Goal: Transaction & Acquisition: Obtain resource

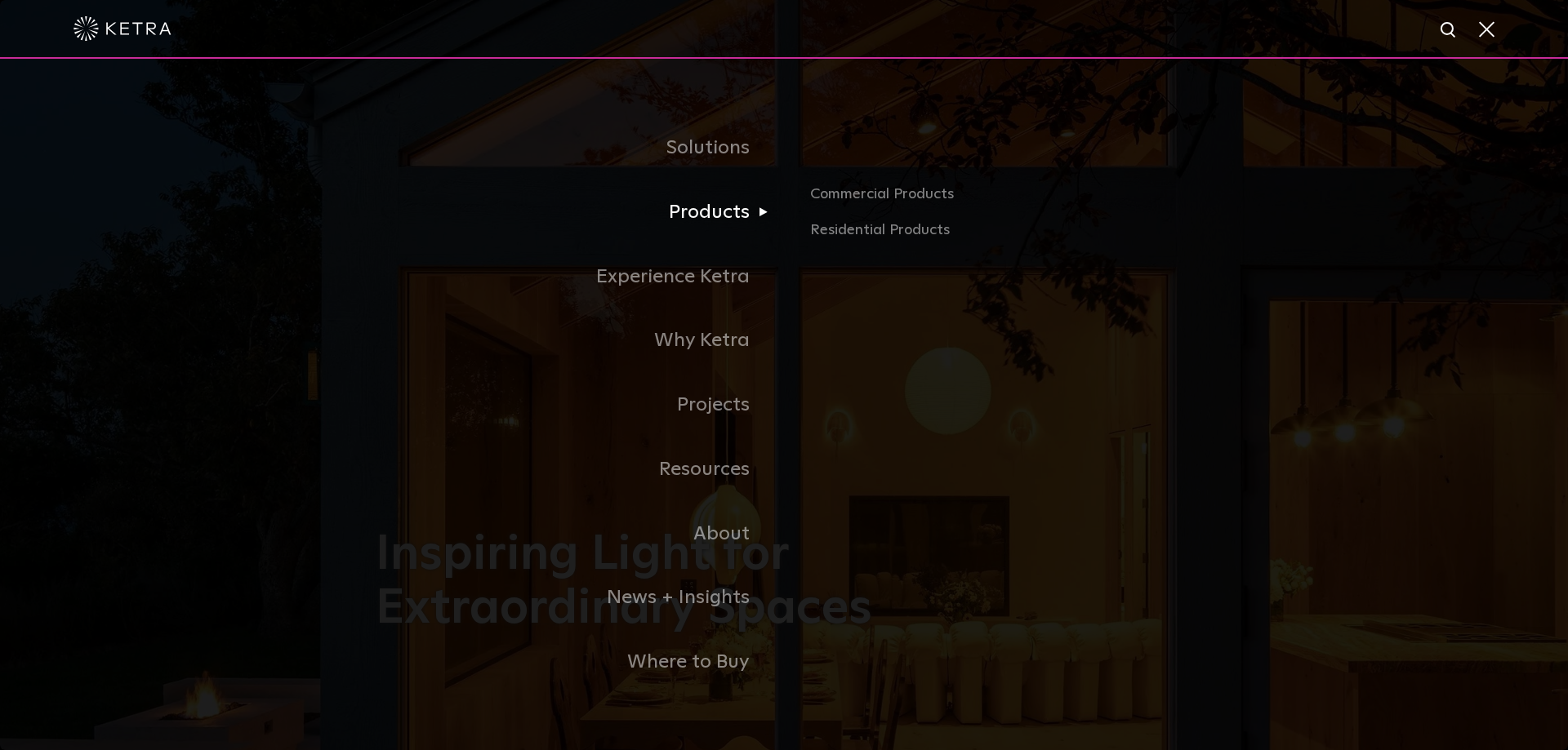
click at [713, 225] on link "Products" at bounding box center [579, 212] width 408 height 65
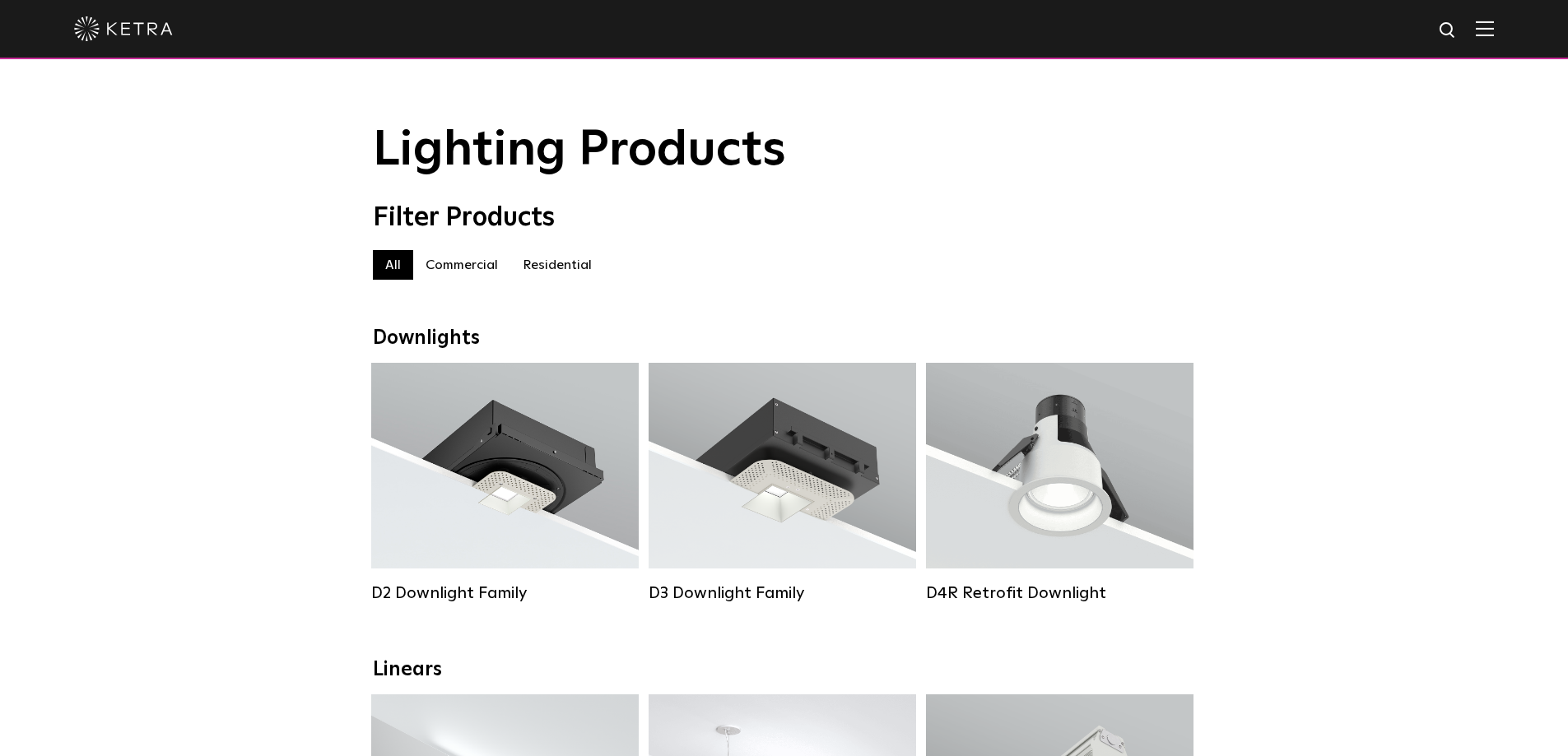
click at [551, 275] on label "Residential" at bounding box center [557, 265] width 93 height 29
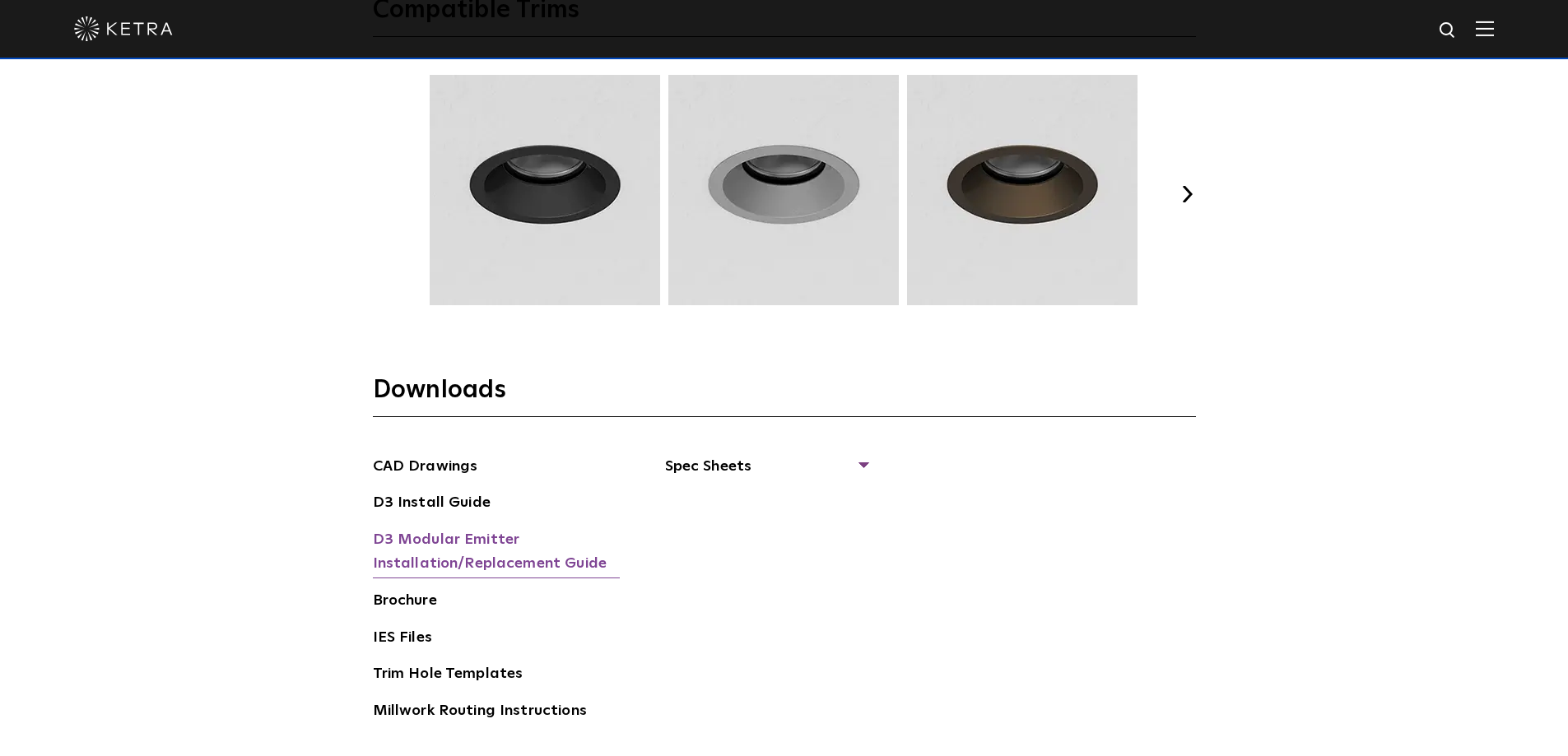
scroll to position [2386, 0]
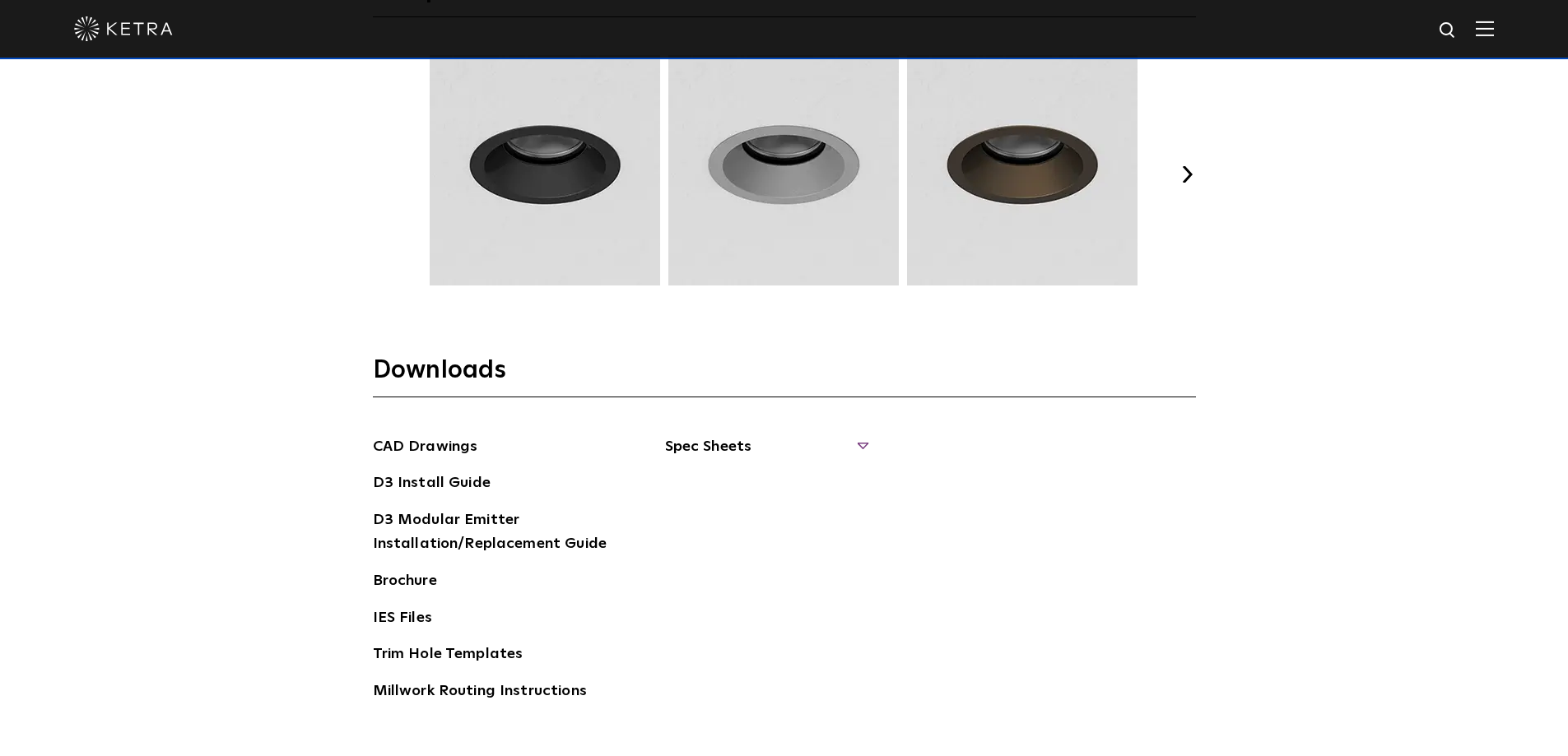
click at [861, 439] on span "Spec Sheets" at bounding box center [766, 454] width 202 height 37
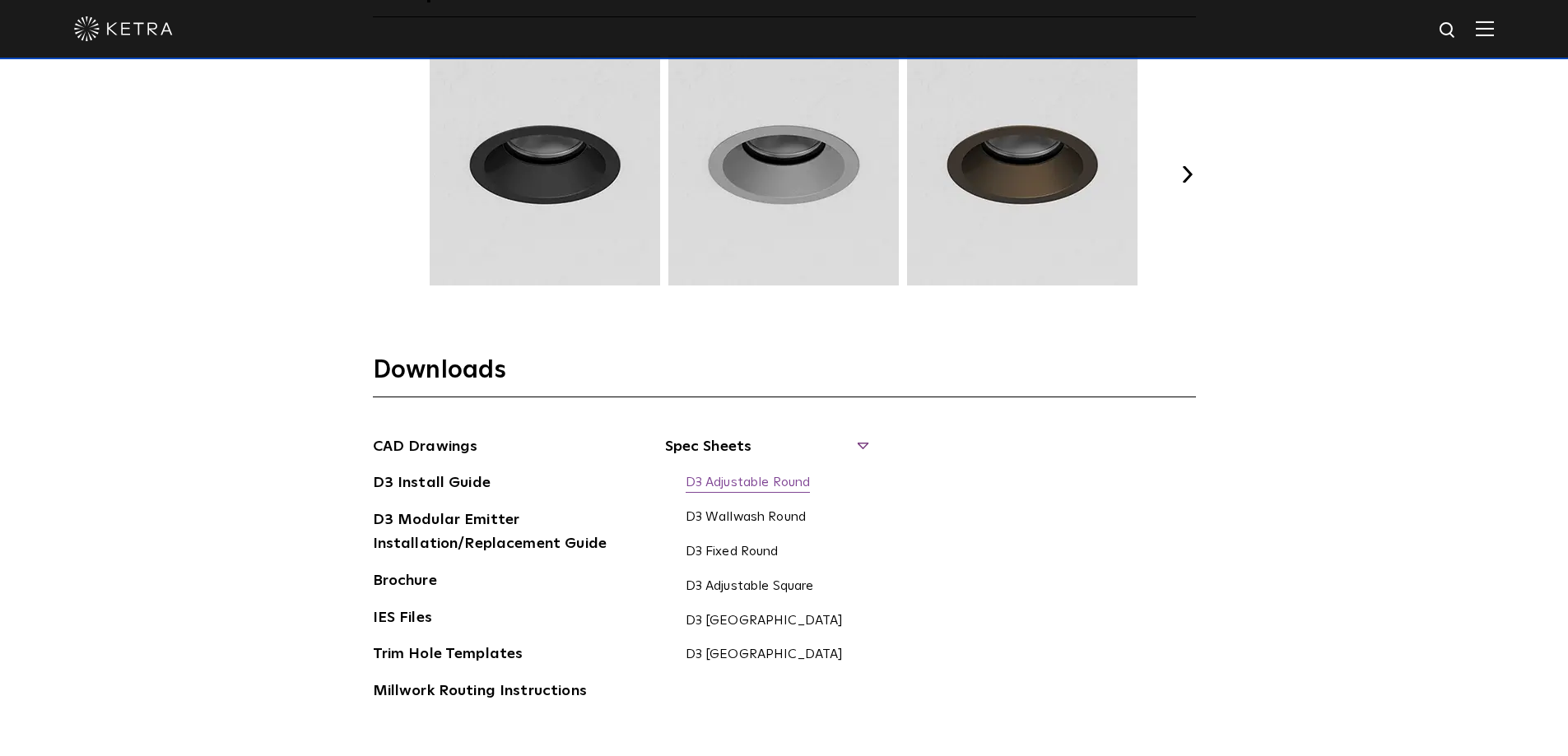
click at [791, 489] on link "D3 Adjustable Round" at bounding box center [748, 484] width 125 height 18
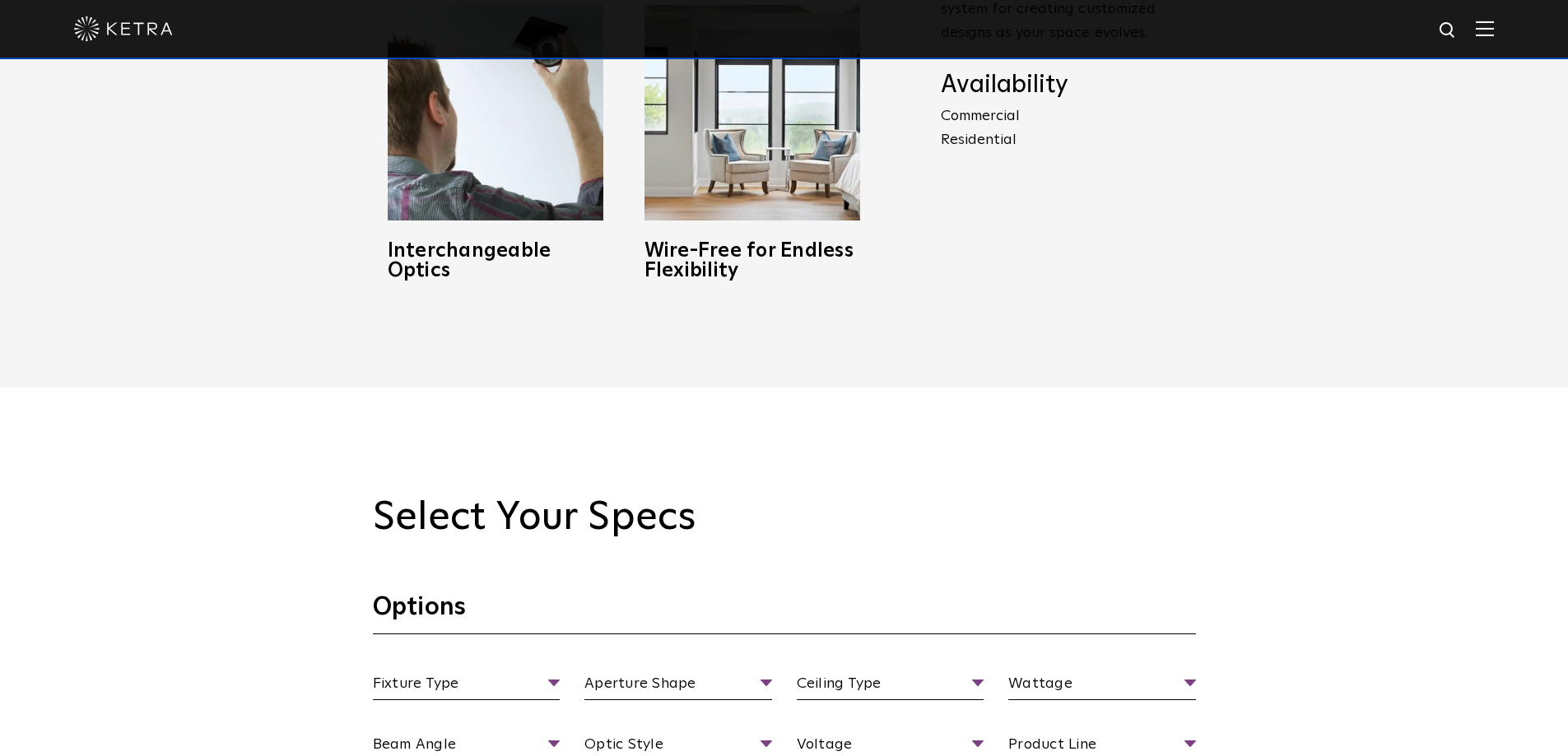
scroll to position [1481, 0]
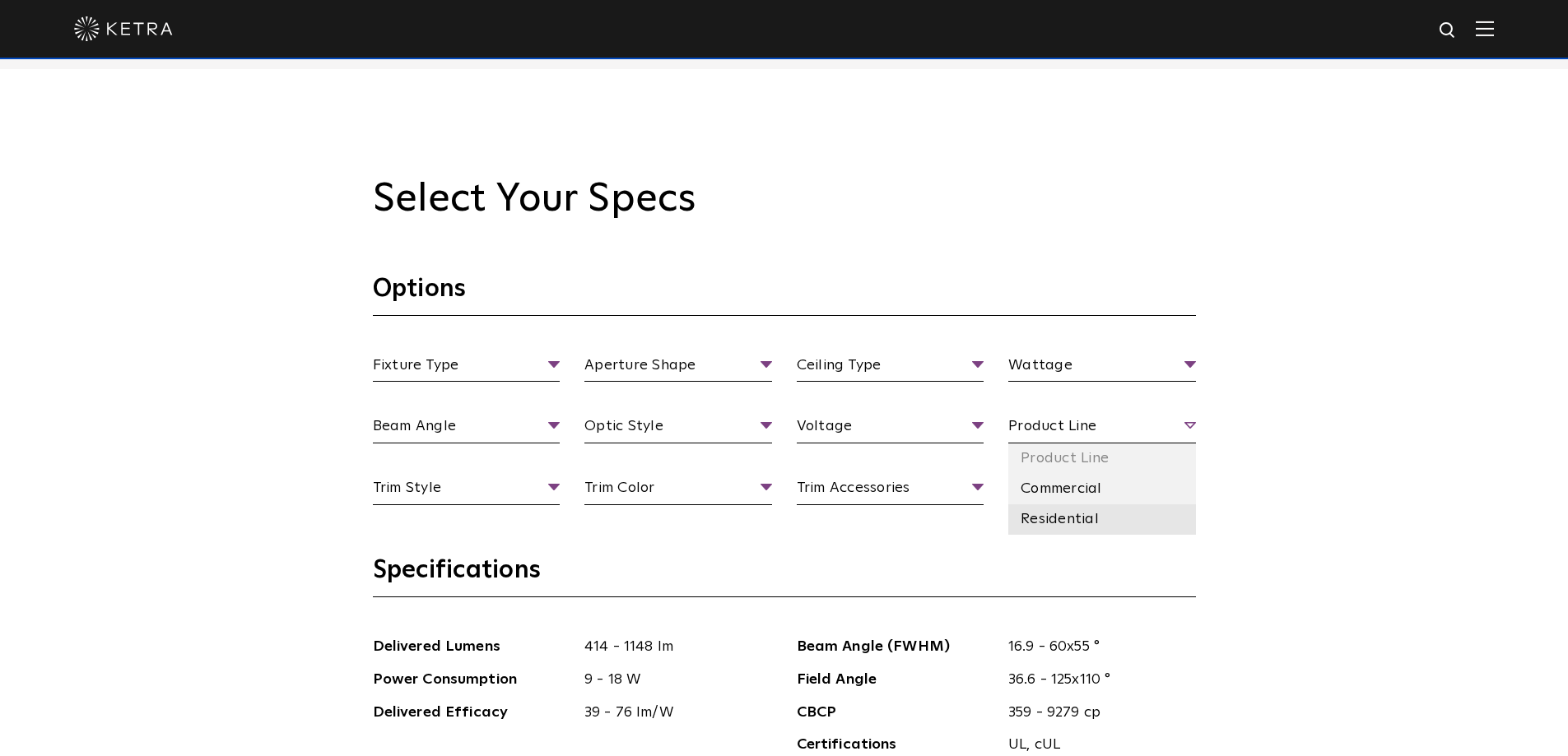
click at [1073, 510] on li "Residential" at bounding box center [1102, 519] width 188 height 30
click at [1190, 367] on span "Wattage" at bounding box center [1102, 367] width 188 height 28
drag, startPoint x: 125, startPoint y: 508, endPoint x: 146, endPoint y: 509, distance: 21.0
click at [429, 560] on h3 "Specifications" at bounding box center [784, 575] width 823 height 43
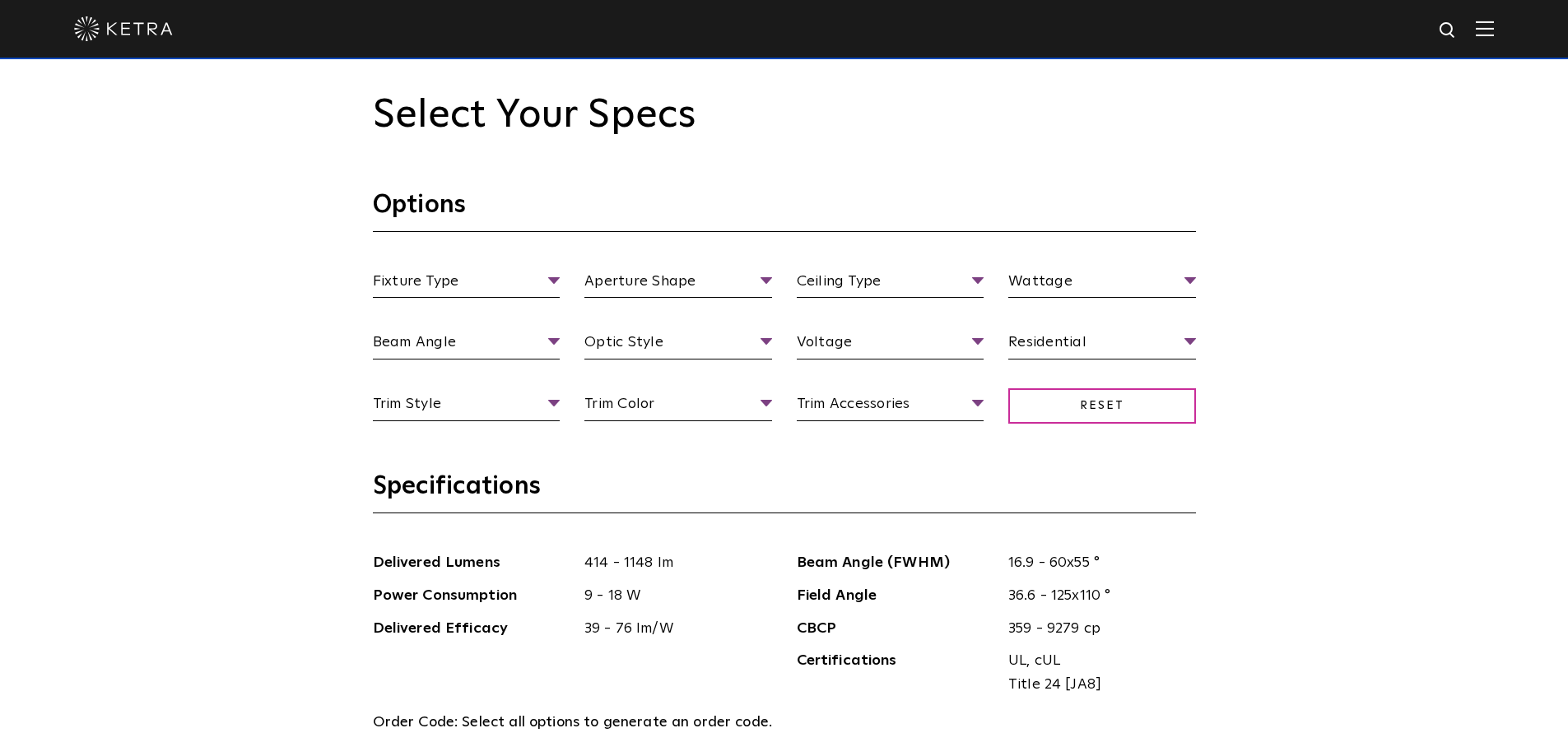
scroll to position [1563, 0]
click at [1189, 345] on span "Residential" at bounding box center [1102, 346] width 188 height 28
click at [826, 509] on h3 "Specifications" at bounding box center [784, 493] width 823 height 43
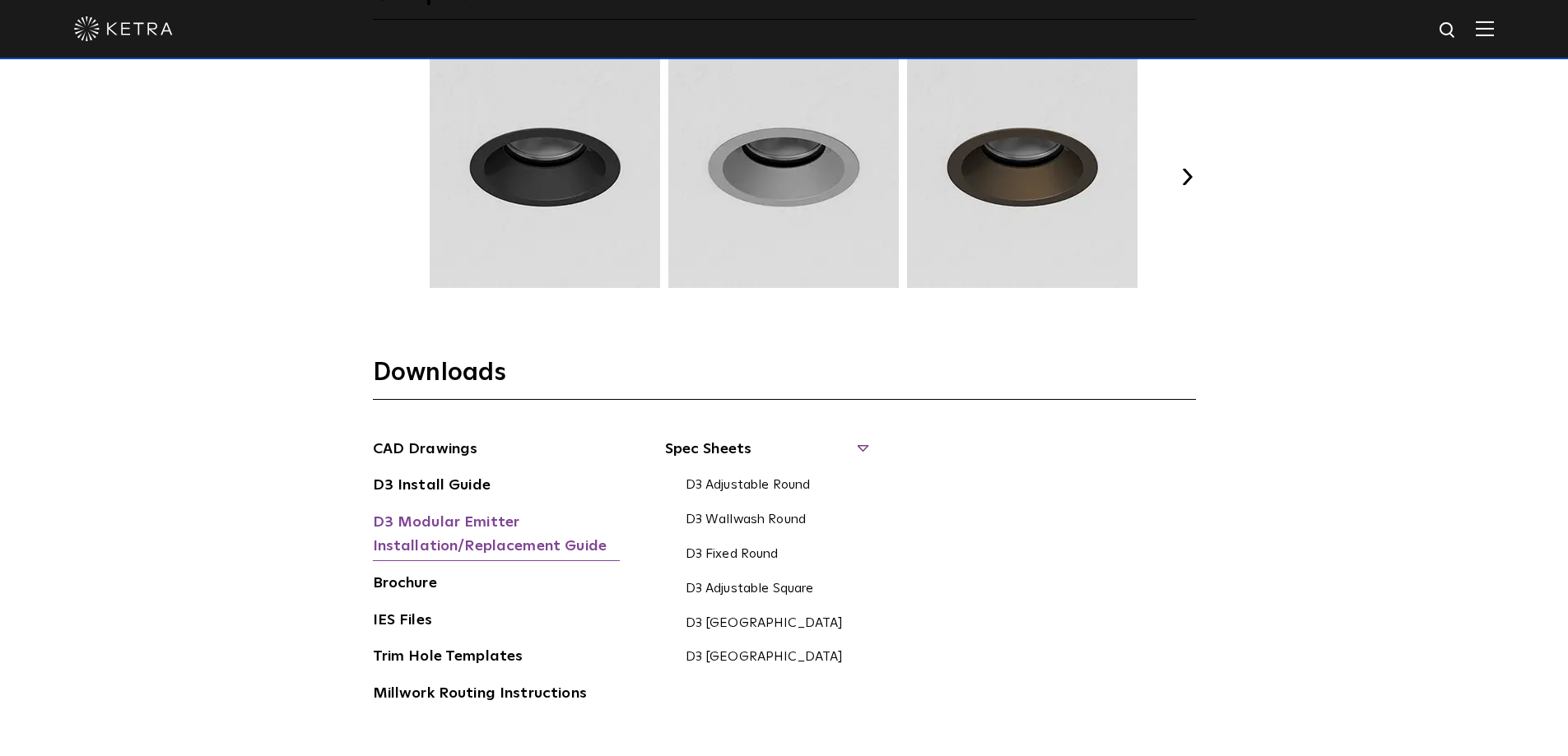
scroll to position [2386, 0]
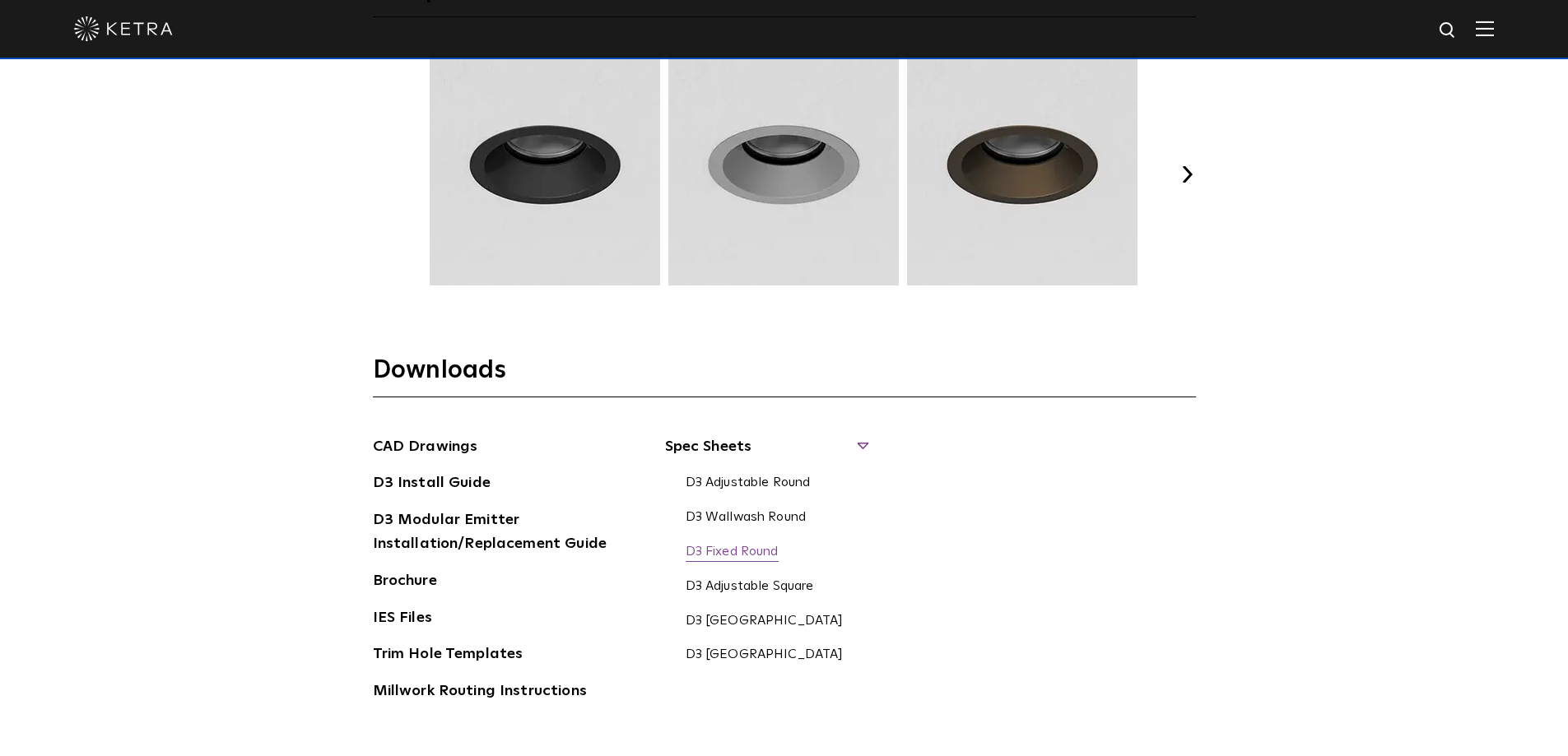
click at [743, 544] on link "D3 Fixed Round" at bounding box center [731, 553] width 93 height 18
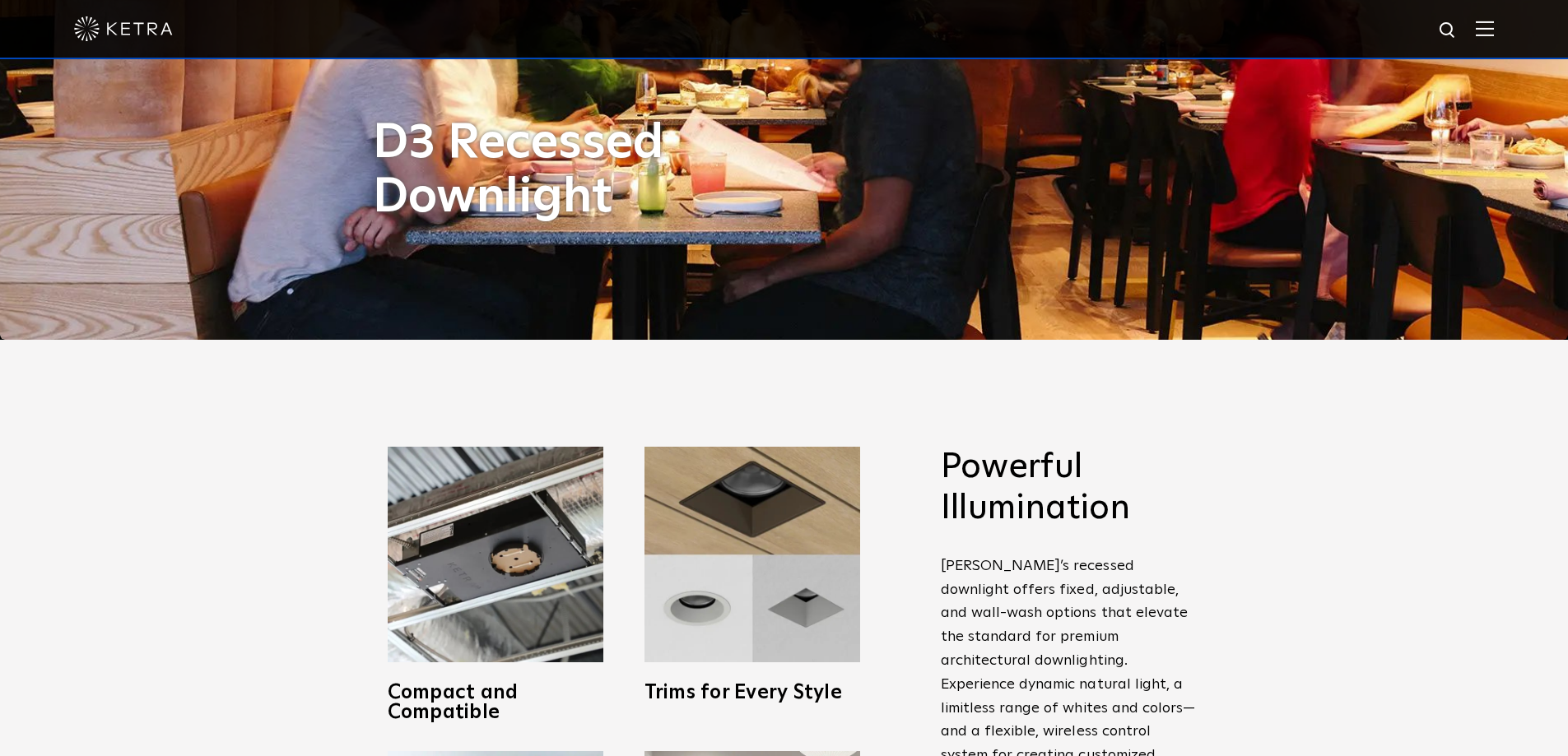
scroll to position [0, 0]
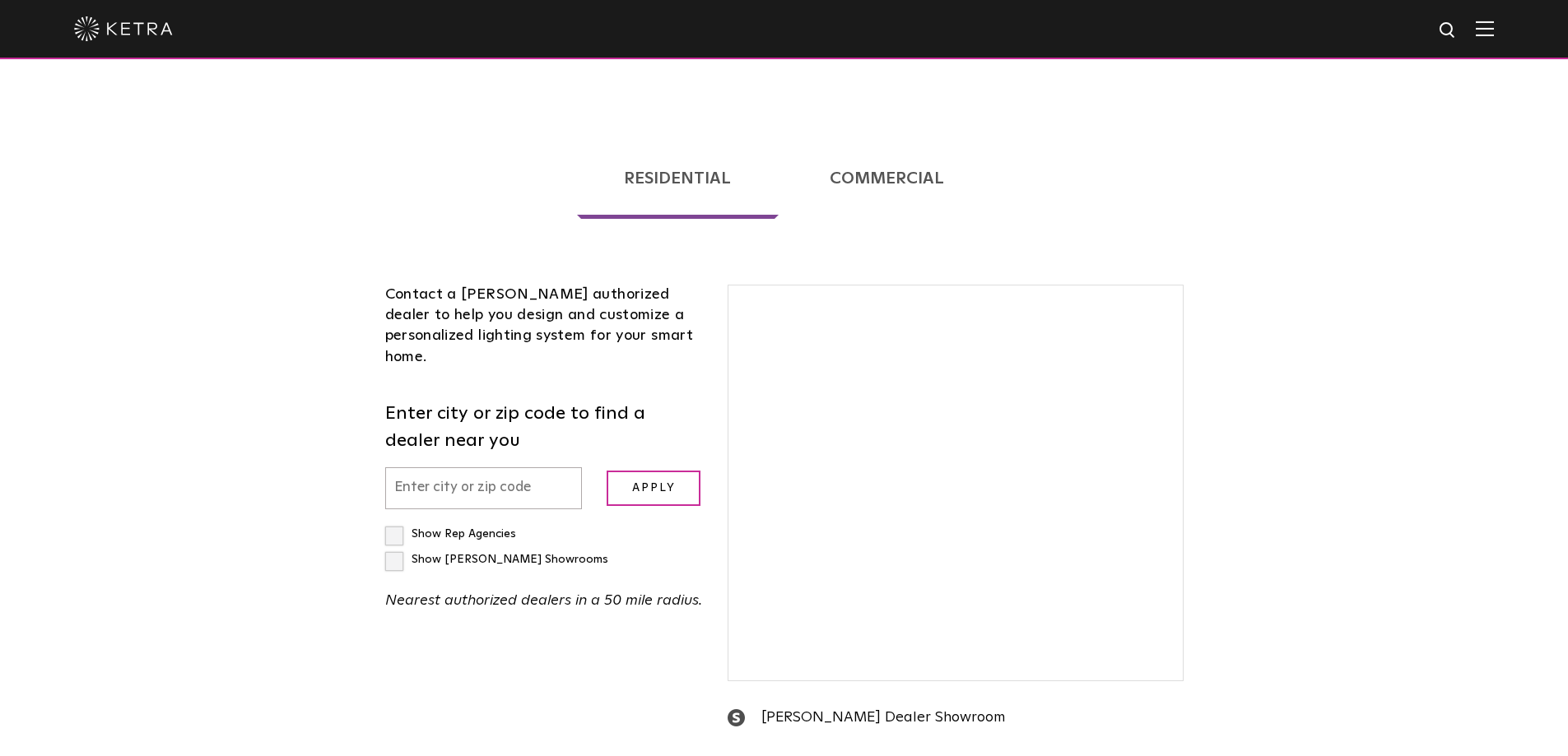
scroll to position [329, 0]
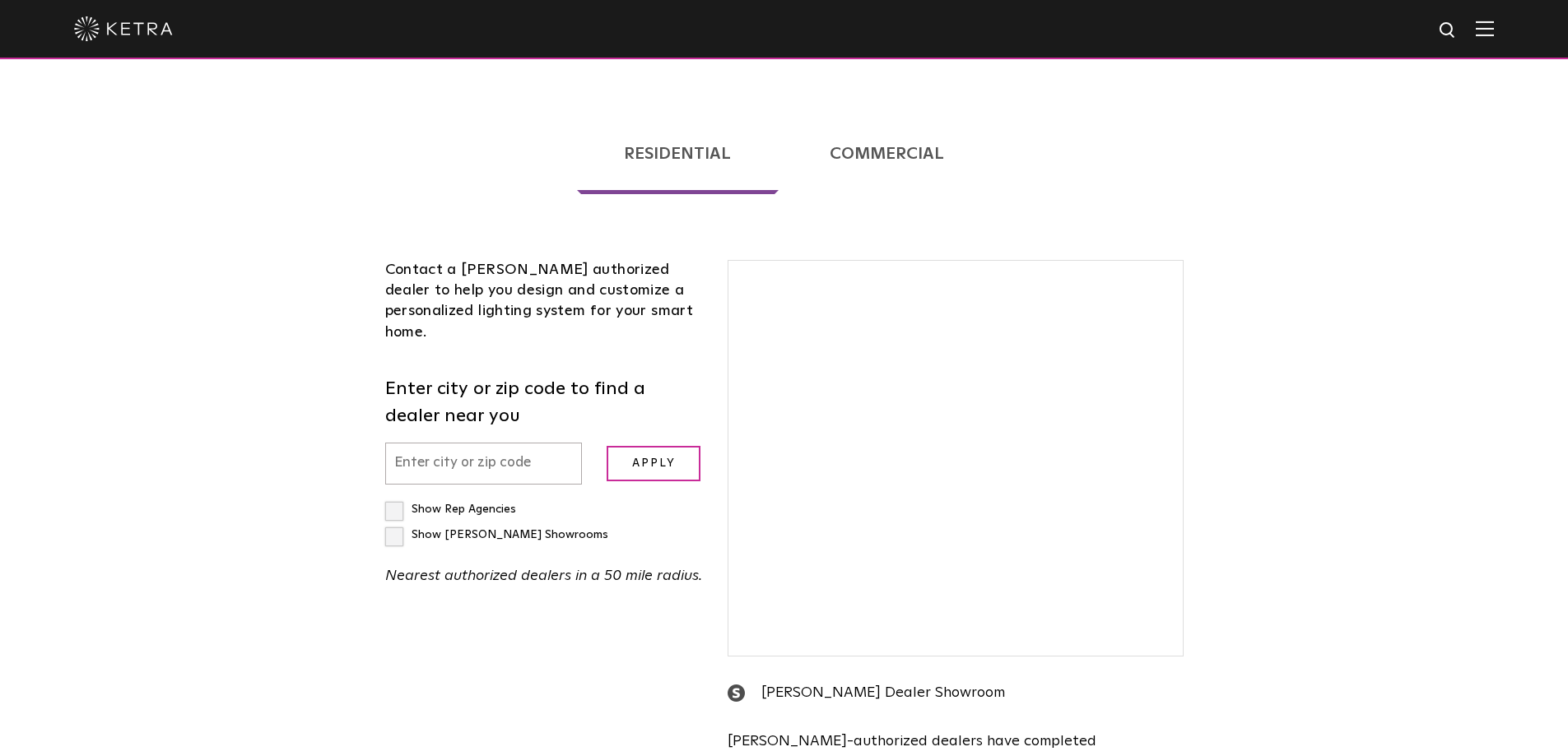
click at [515, 443] on input "text" at bounding box center [483, 464] width 197 height 42
type input "20882"
drag, startPoint x: 640, startPoint y: 378, endPoint x: 157, endPoint y: 436, distance: 486.5
click at [638, 446] on input "Apply" at bounding box center [653, 464] width 93 height 36
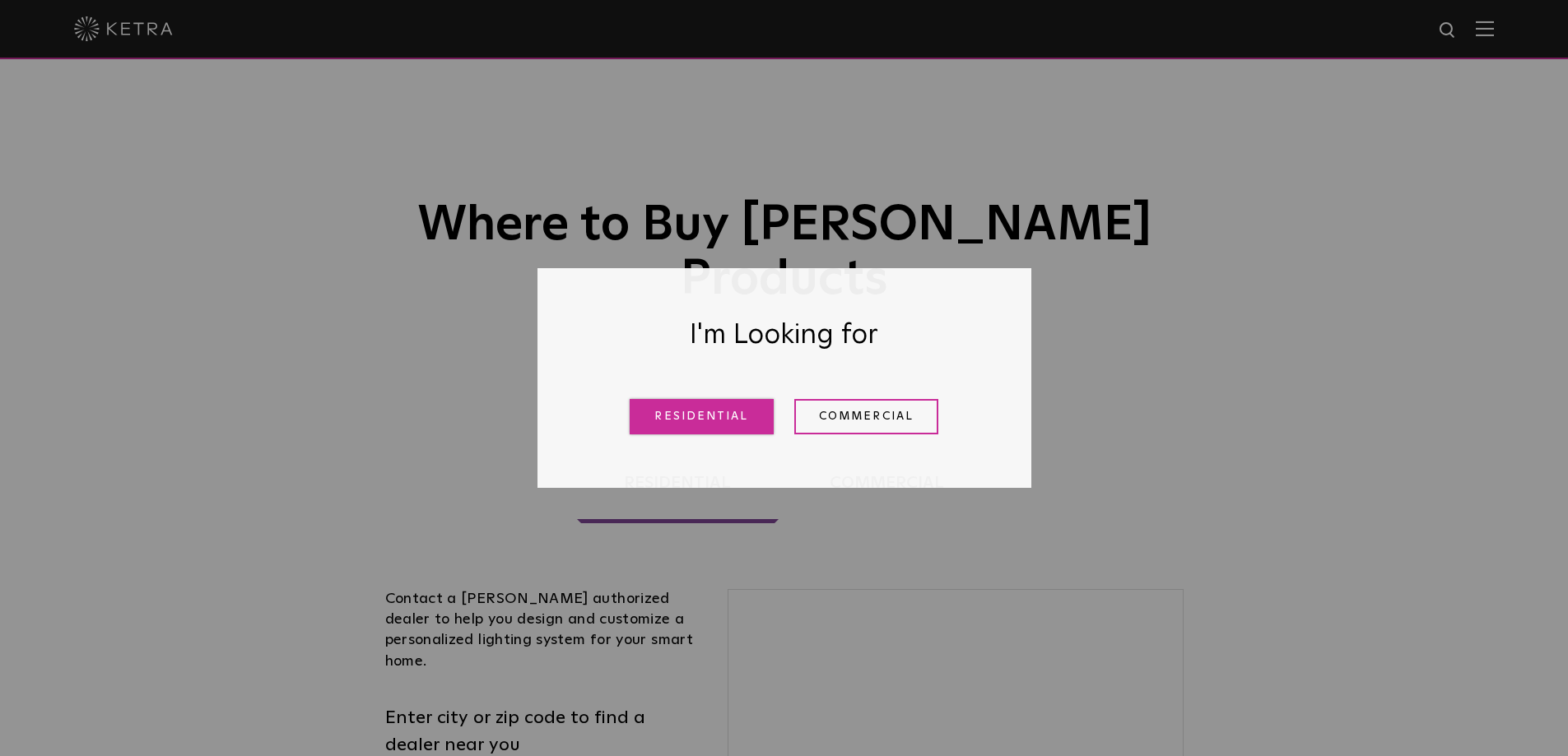
click at [729, 415] on link "Residential" at bounding box center [701, 416] width 144 height 36
click at [681, 443] on link "Residential" at bounding box center [676, 483] width 201 height 81
click at [678, 443] on link "Residential" at bounding box center [676, 483] width 201 height 81
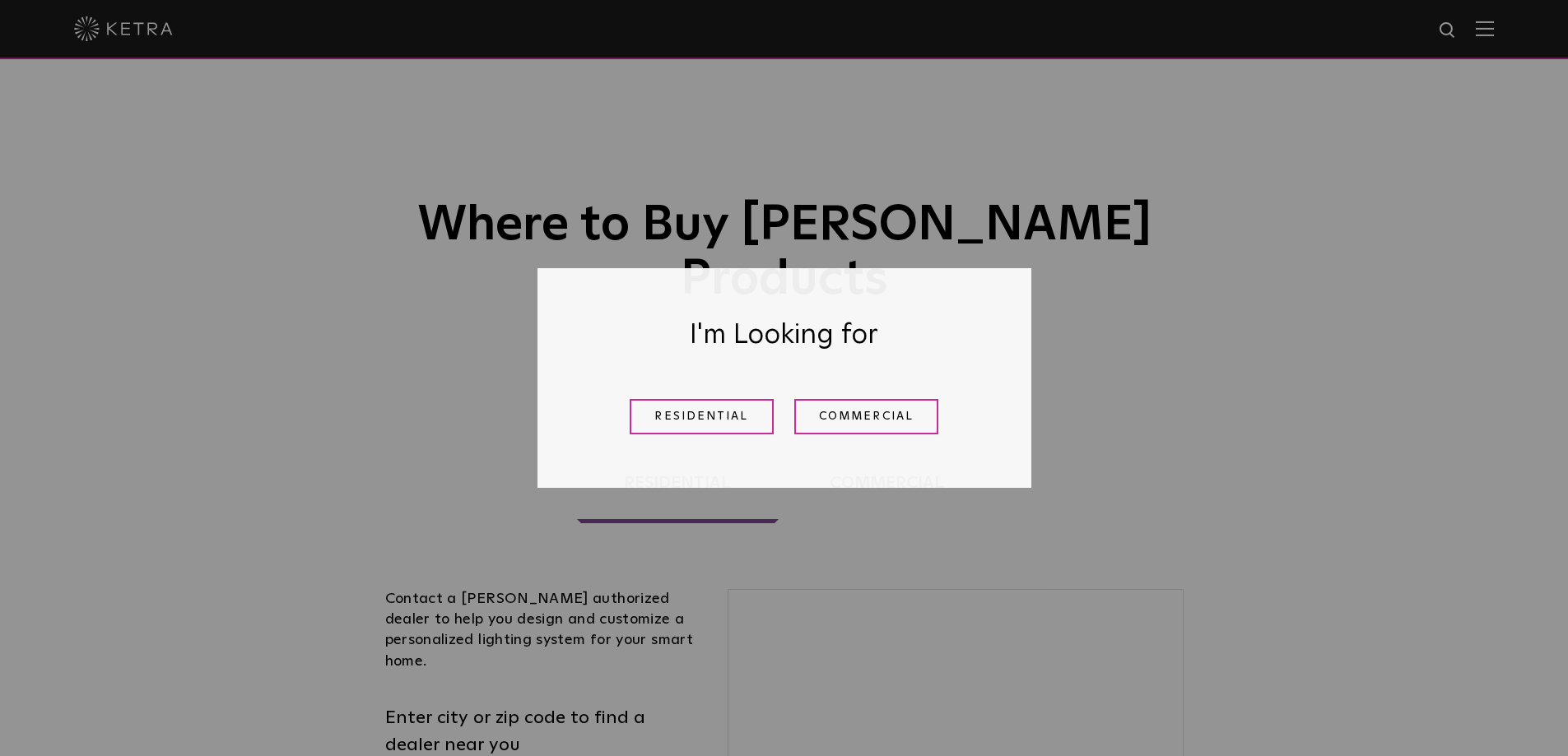
click at [571, 276] on div "Where to Buy [PERSON_NAME] Products" at bounding box center [784, 207] width 1568 height 414
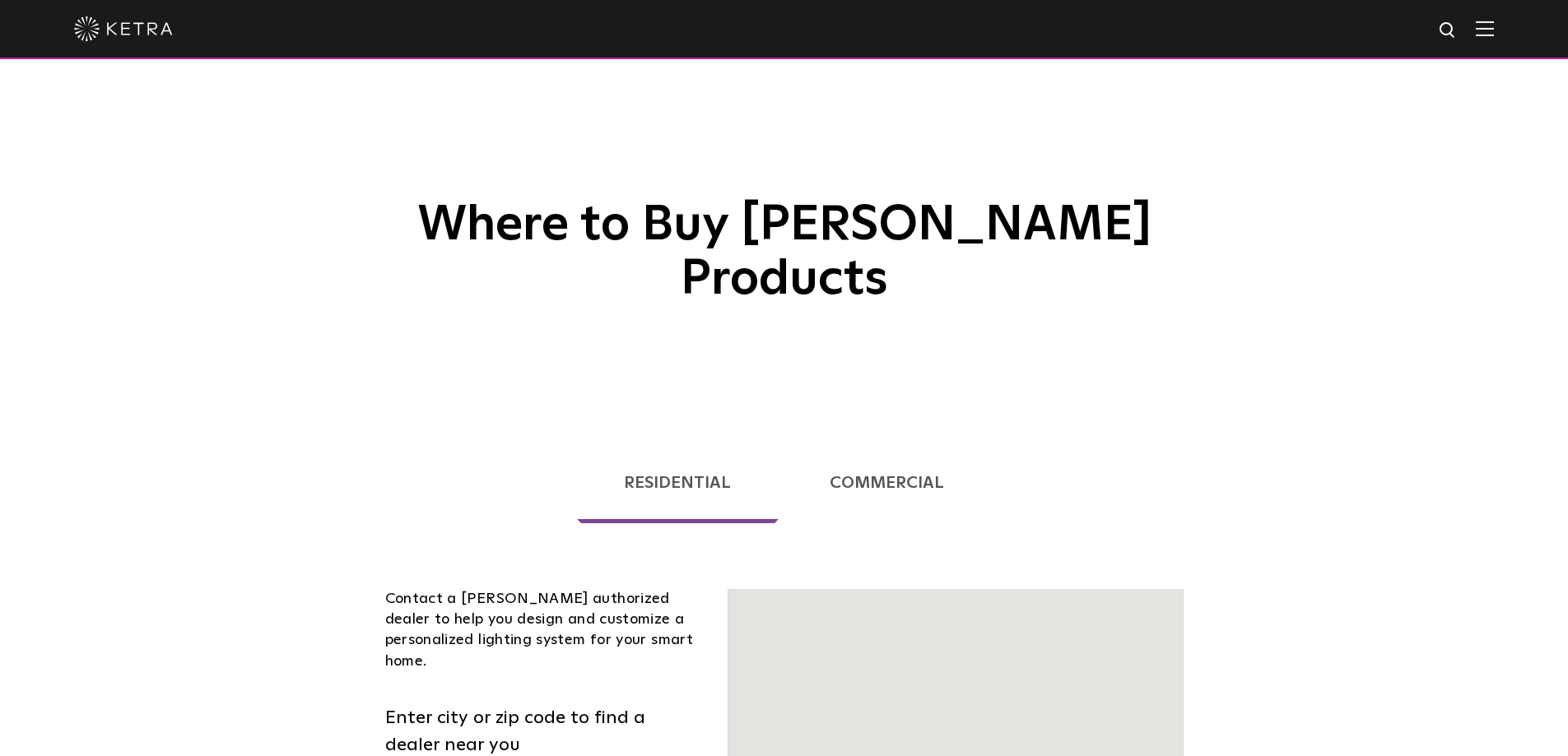
scroll to position [420, 0]
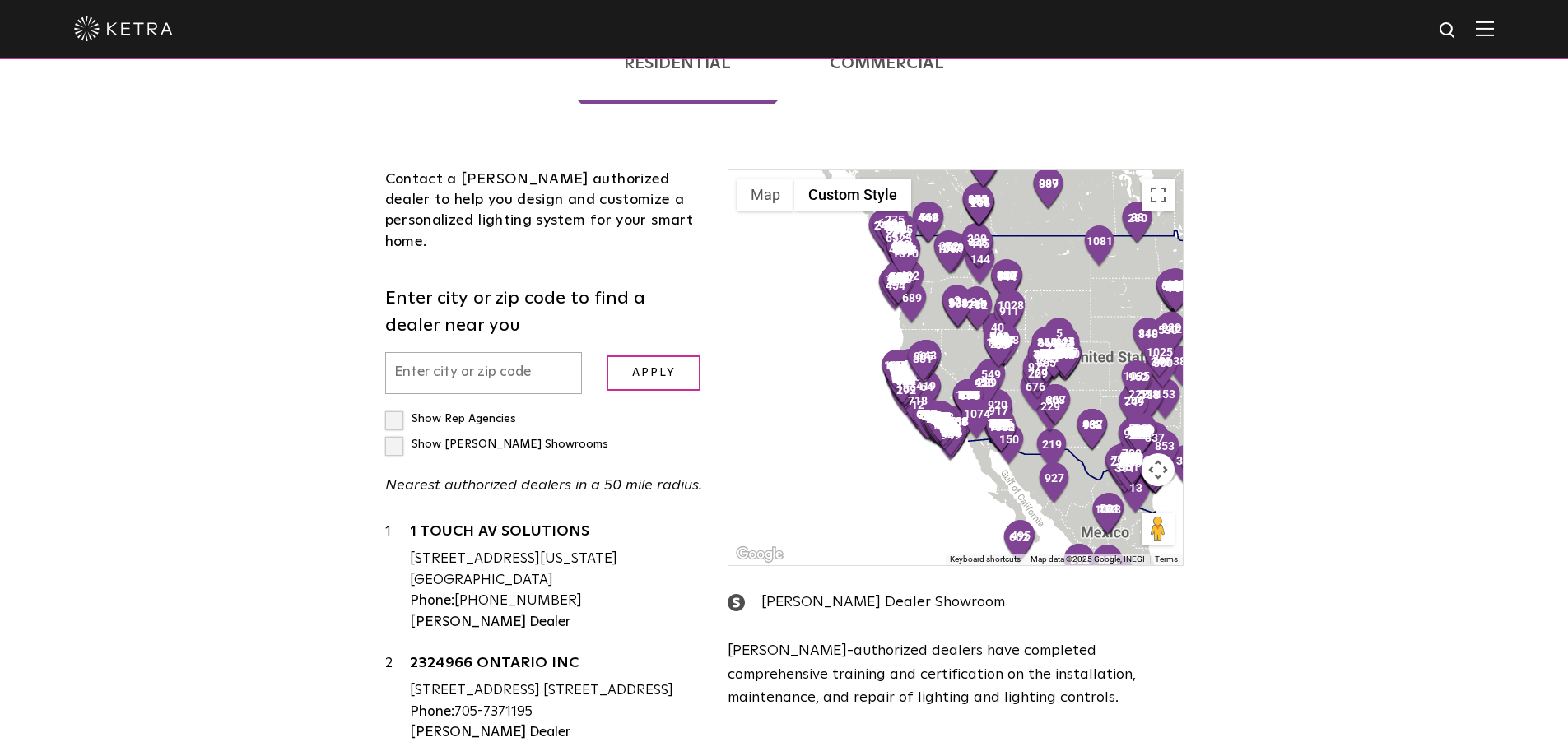
drag, startPoint x: 742, startPoint y: 314, endPoint x: 703, endPoint y: 420, distance: 112.9
click at [721, 341] on div "← Move left → Move right ↑ Move up ↓ Move down + Zoom in - Zoom out Home Jump l…" at bounding box center [954, 452] width 479 height 565
